Goal: Complete application form: Complete application form

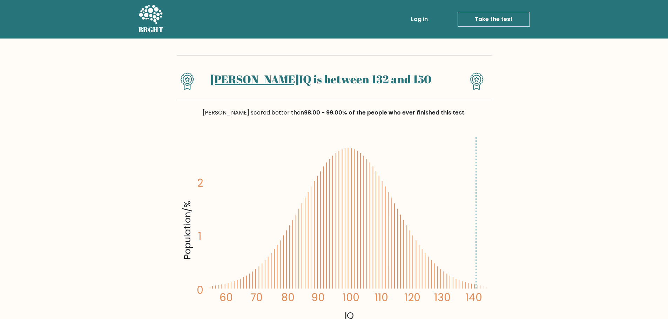
drag, startPoint x: 251, startPoint y: 89, endPoint x: 252, endPoint y: 84, distance: 4.7
click at [251, 89] on div "Luis miguel's IQ is between 132 and 150" at bounding box center [320, 84] width 237 height 22
click at [252, 79] on link "Luis miguel's" at bounding box center [254, 78] width 89 height 15
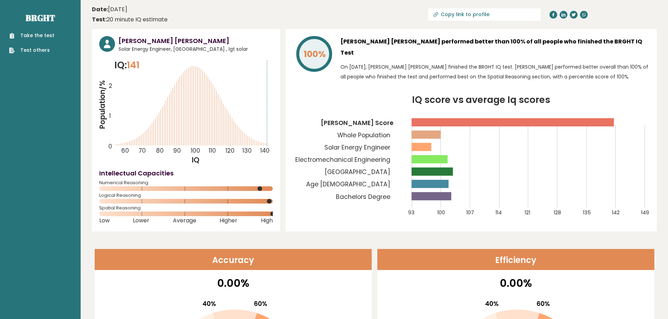
click at [27, 35] on link "Take the test" at bounding box center [31, 35] width 45 height 7
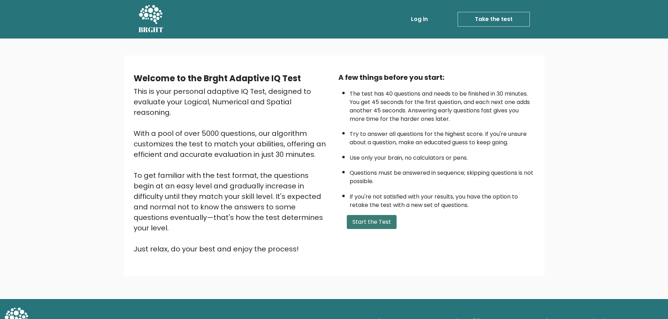
click at [384, 227] on button "Start the Test" at bounding box center [372, 222] width 50 height 14
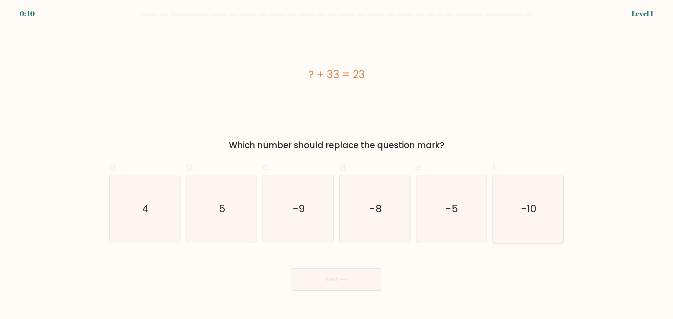
click at [547, 207] on icon "-10" at bounding box center [528, 209] width 68 height 68
click at [337, 164] on input "f. -10" at bounding box center [336, 162] width 0 height 5
radio input "true"
click at [315, 289] on button "Next" at bounding box center [336, 279] width 91 height 22
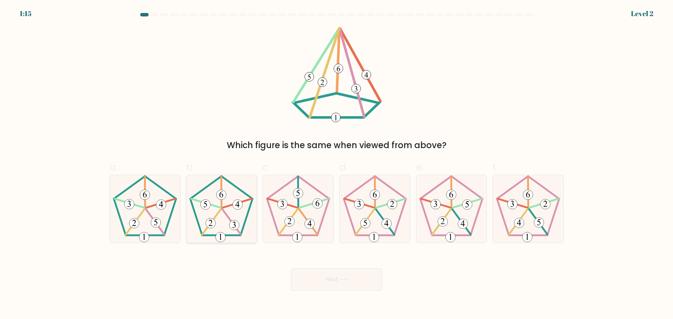
click at [221, 209] on 340 at bounding box center [211, 222] width 19 height 26
click at [336, 164] on input "b." at bounding box center [336, 162] width 0 height 5
radio input "true"
click at [334, 286] on button "Next" at bounding box center [336, 279] width 91 height 22
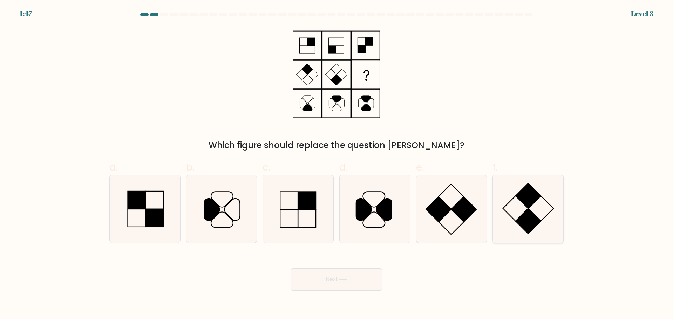
click at [543, 219] on rect at bounding box center [540, 208] width 25 height 25
click at [337, 164] on input "f." at bounding box center [336, 162] width 0 height 5
radio input "true"
click at [352, 279] on button "Next" at bounding box center [336, 279] width 91 height 22
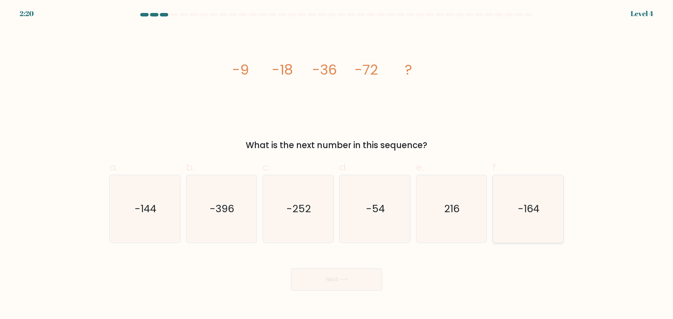
click at [527, 219] on icon "-164" at bounding box center [528, 209] width 68 height 68
click at [337, 164] on input "f. -164" at bounding box center [336, 162] width 0 height 5
radio input "true"
click at [350, 278] on button "Next" at bounding box center [336, 279] width 91 height 22
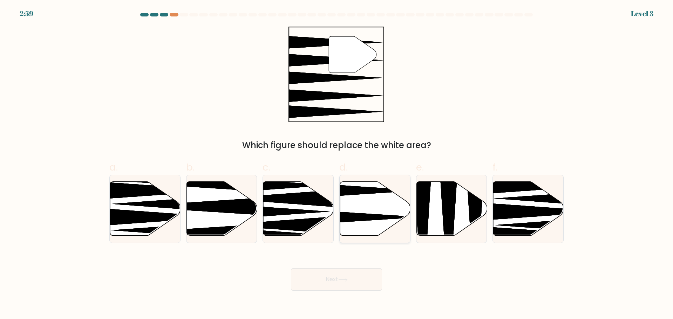
click at [380, 216] on icon at bounding box center [375, 209] width 70 height 55
click at [337, 164] on input "d." at bounding box center [336, 162] width 0 height 5
radio input "true"
click at [354, 281] on button "Next" at bounding box center [336, 279] width 91 height 22
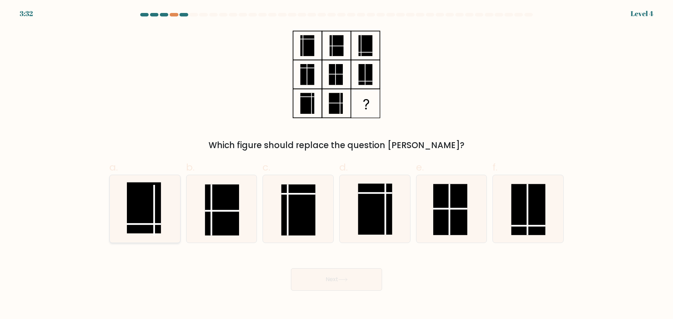
click at [142, 233] on rect at bounding box center [144, 207] width 34 height 51
click at [336, 164] on input "a." at bounding box center [336, 162] width 0 height 5
radio input "true"
click at [323, 281] on button "Next" at bounding box center [336, 279] width 91 height 22
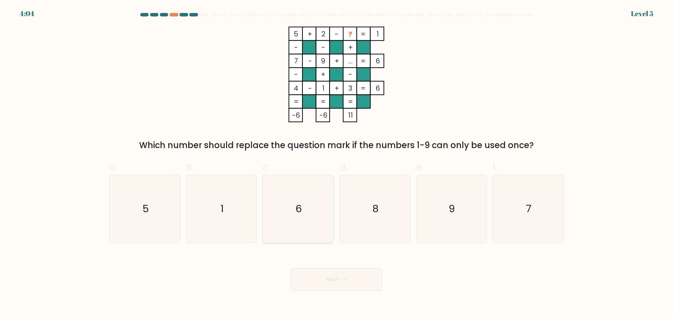
click at [304, 214] on icon "6" at bounding box center [298, 209] width 68 height 68
click at [336, 164] on input "c. 6" at bounding box center [336, 162] width 0 height 5
radio input "true"
click at [333, 278] on button "Next" at bounding box center [336, 279] width 91 height 22
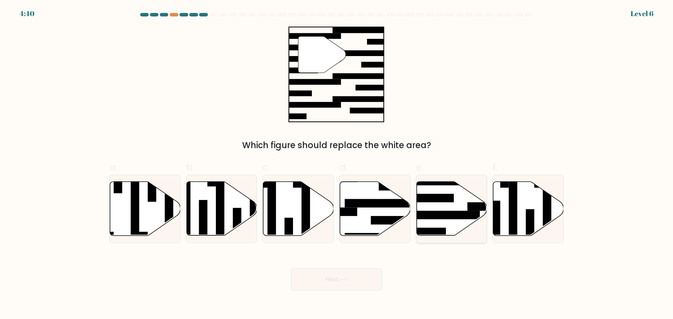
click at [445, 217] on rect at bounding box center [441, 215] width 76 height 8
click at [337, 164] on input "e." at bounding box center [336, 162] width 0 height 5
radio input "true"
click at [344, 276] on button "Next" at bounding box center [336, 279] width 91 height 22
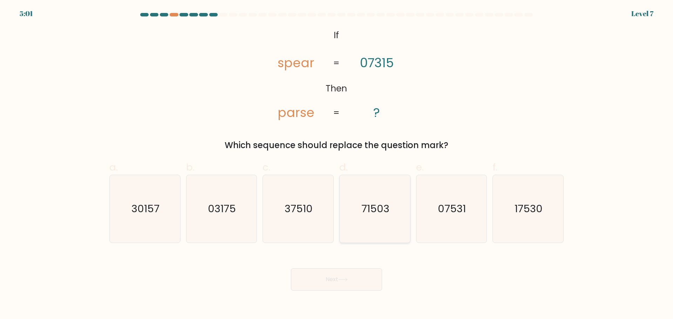
click at [383, 220] on icon "71503" at bounding box center [375, 209] width 68 height 68
click at [337, 164] on input "d. 71503" at bounding box center [336, 162] width 0 height 5
radio input "true"
click at [350, 282] on button "Next" at bounding box center [336, 279] width 91 height 22
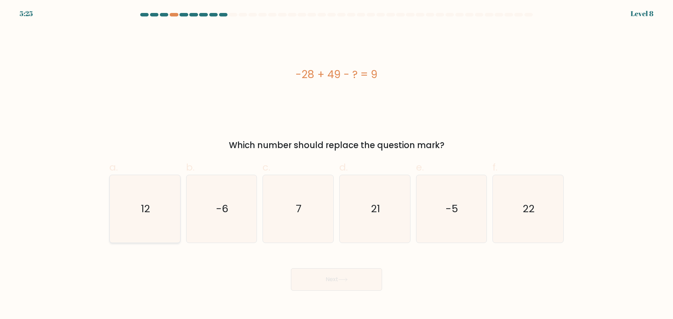
click at [160, 196] on icon "12" at bounding box center [145, 209] width 68 height 68
click at [336, 164] on input "a. 12" at bounding box center [336, 162] width 0 height 5
radio input "true"
click at [328, 280] on button "Next" at bounding box center [336, 279] width 91 height 22
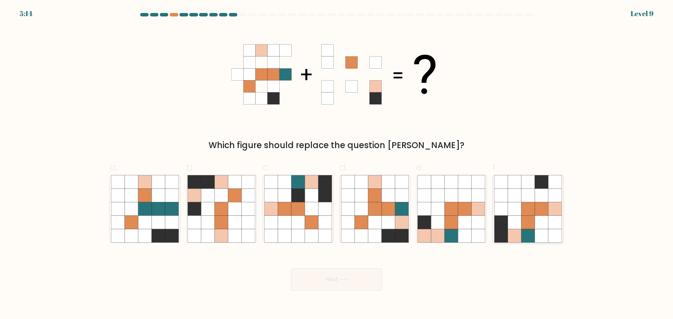
click at [525, 227] on icon at bounding box center [527, 222] width 13 height 13
click at [337, 164] on input "f." at bounding box center [336, 162] width 0 height 5
radio input "true"
click at [337, 291] on button "Next" at bounding box center [336, 279] width 91 height 22
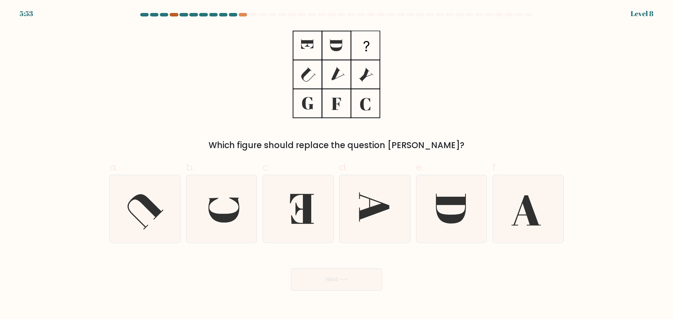
click at [171, 16] on div at bounding box center [174, 15] width 8 height 4
click at [243, 15] on div at bounding box center [243, 15] width 8 height 4
click at [527, 192] on icon at bounding box center [528, 209] width 68 height 68
click at [337, 164] on input "f." at bounding box center [336, 162] width 0 height 5
radio input "true"
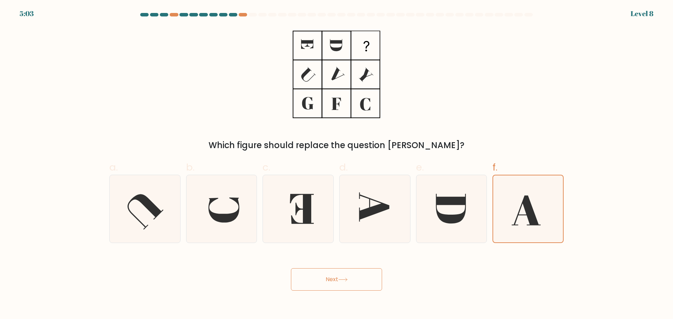
click at [356, 274] on button "Next" at bounding box center [336, 279] width 91 height 22
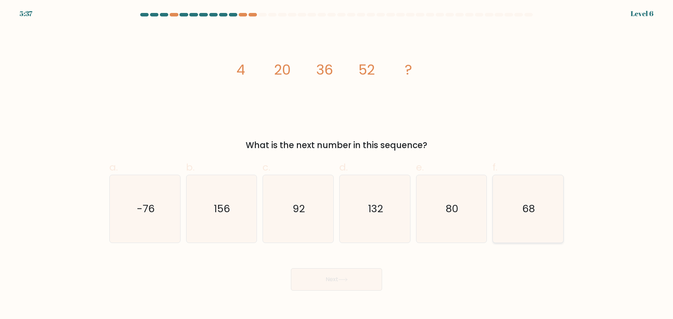
click at [531, 225] on icon "68" at bounding box center [528, 209] width 68 height 68
click at [337, 164] on input "f. 68" at bounding box center [336, 162] width 0 height 5
radio input "true"
click at [341, 277] on button "Next" at bounding box center [336, 279] width 91 height 22
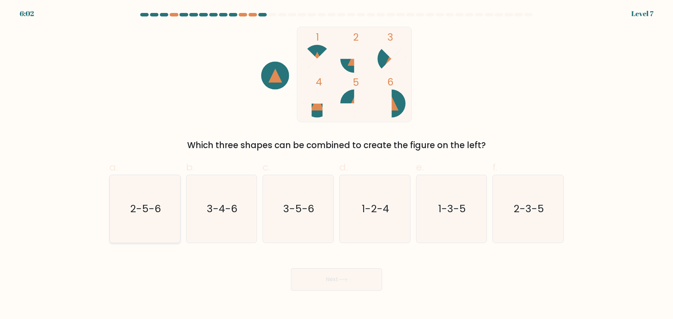
click at [142, 231] on icon "2-5-6" at bounding box center [145, 209] width 68 height 68
click at [336, 164] on input "a. 2-5-6" at bounding box center [336, 162] width 0 height 5
radio input "true"
click at [347, 284] on button "Next" at bounding box center [336, 279] width 91 height 22
